Goal: Transaction & Acquisition: Obtain resource

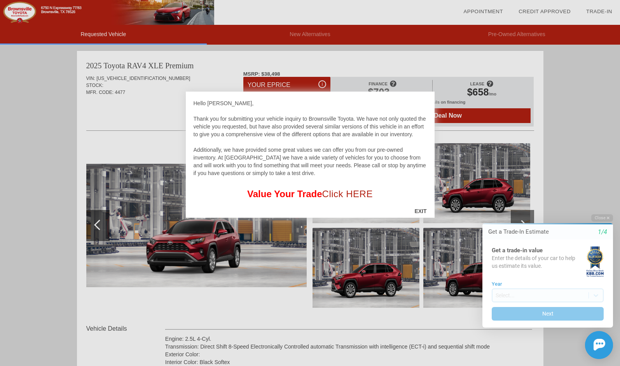
click at [148, 112] on div at bounding box center [310, 183] width 620 height 366
click at [171, 109] on div at bounding box center [310, 183] width 620 height 366
click at [423, 208] on div "EXIT" at bounding box center [421, 211] width 28 height 23
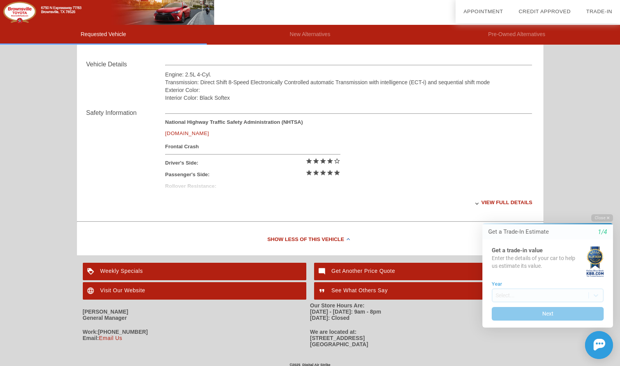
scroll to position [266, 0]
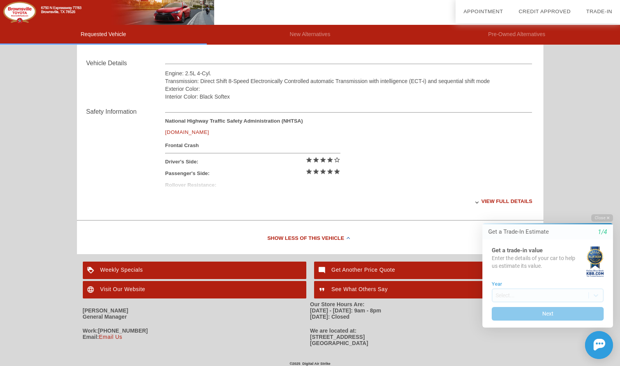
click at [358, 268] on div "Get Another Price Quote" at bounding box center [425, 270] width 223 height 17
click at [132, 267] on div "Weekly Specials" at bounding box center [194, 270] width 223 height 17
click at [134, 289] on div "Visit Our Website" at bounding box center [194, 289] width 223 height 17
